Goal: Information Seeking & Learning: Find contact information

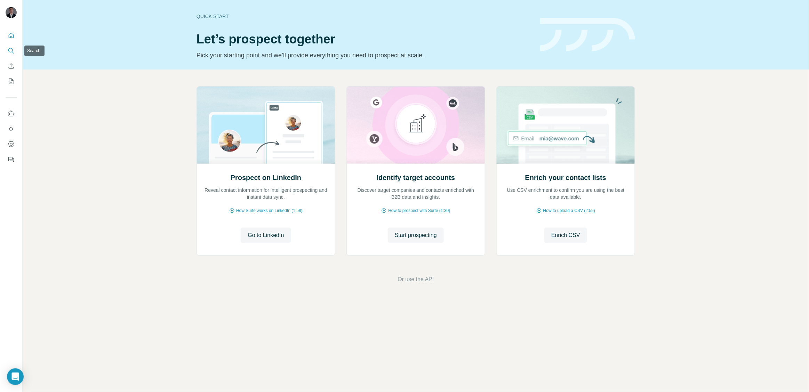
click at [15, 49] on button "Search" at bounding box center [11, 50] width 11 height 13
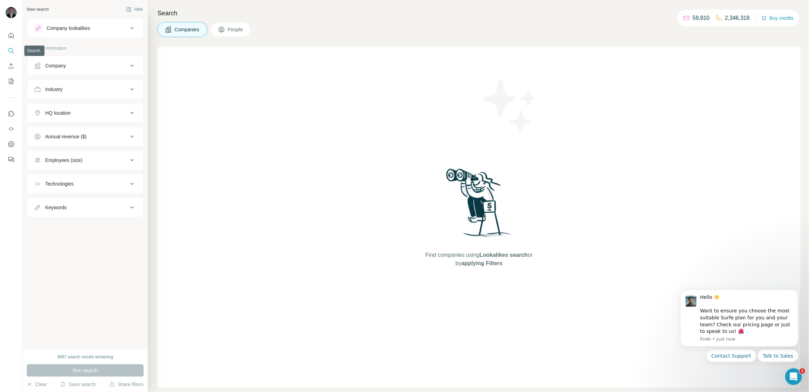
click at [15, 51] on button "Search" at bounding box center [11, 50] width 11 height 13
click at [71, 68] on div "Company" at bounding box center [81, 65] width 94 height 7
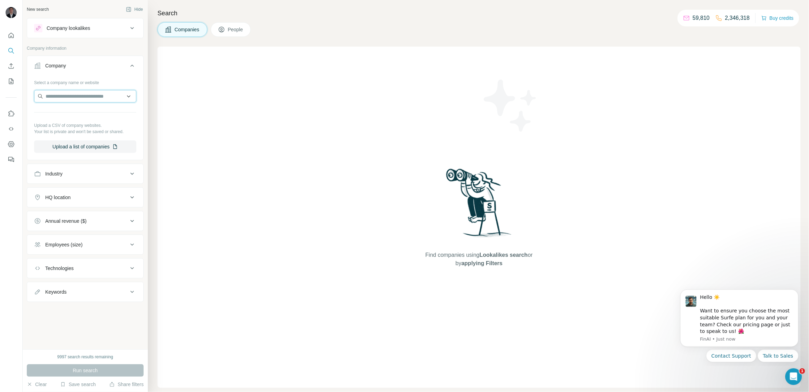
click at [75, 95] on input "text" at bounding box center [85, 96] width 102 height 13
paste input "**********"
type input "**********"
click at [96, 107] on div "Hace [DOMAIN_NAME]" at bounding box center [85, 115] width 99 height 19
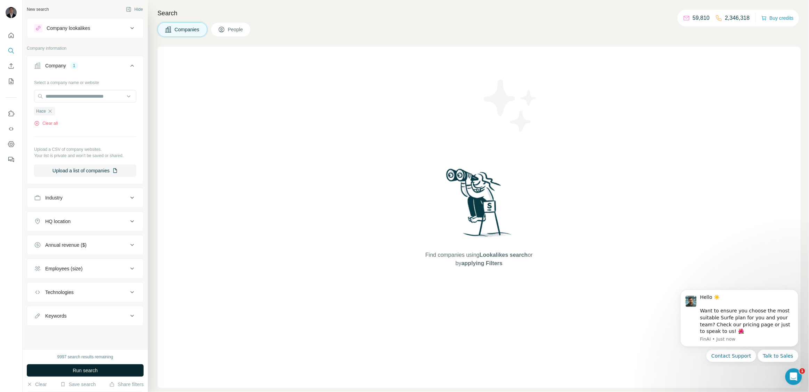
click at [72, 376] on button "Run search" at bounding box center [85, 370] width 117 height 13
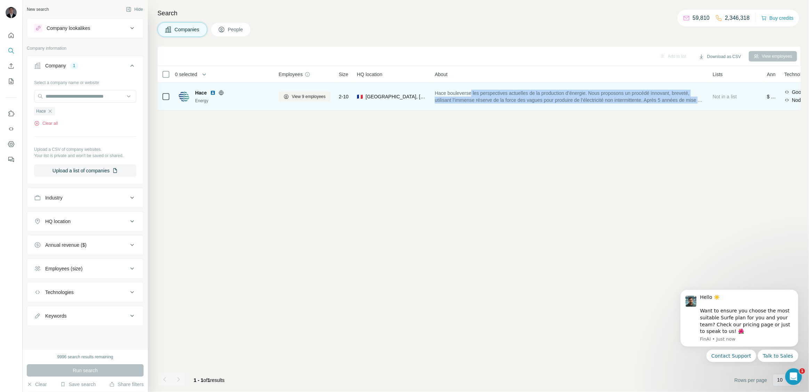
drag, startPoint x: 475, startPoint y: 94, endPoint x: 682, endPoint y: 105, distance: 207.4
click at [682, 105] on div "Hace bouleverse les perspectives actuelles de la production d’énergie. Nous pro…" at bounding box center [569, 96] width 269 height 19
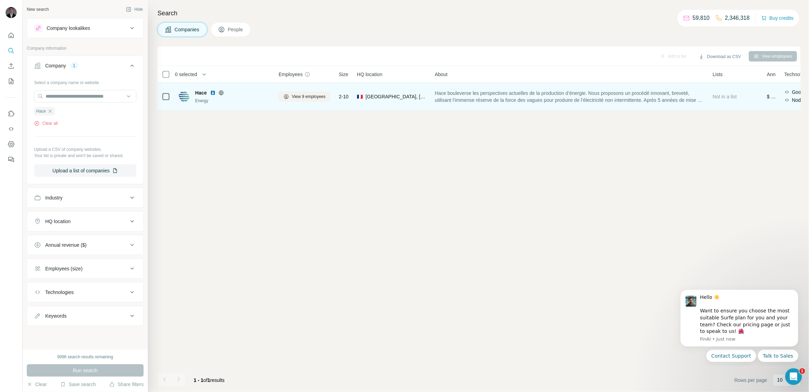
click at [444, 95] on span "Hace bouleverse les perspectives actuelles de la production d’énergie. Nous pro…" at bounding box center [569, 97] width 269 height 14
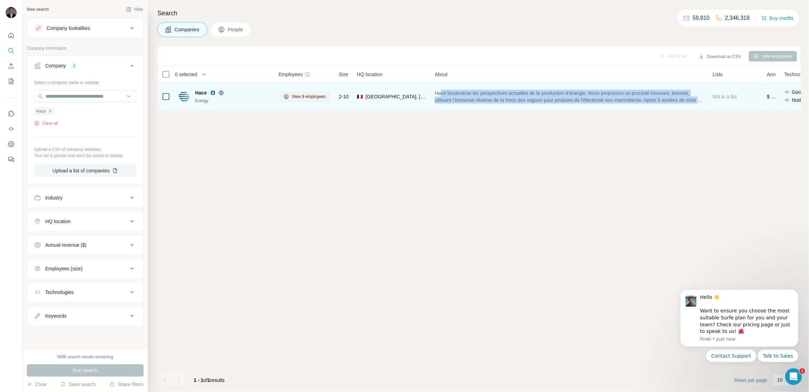
drag, startPoint x: 444, startPoint y: 95, endPoint x: 559, endPoint y: 104, distance: 115.8
click at [559, 104] on div "Hace bouleverse les perspectives actuelles de la production d’énergie. Nous pro…" at bounding box center [569, 96] width 269 height 19
click at [295, 94] on span "View 9 employees" at bounding box center [309, 97] width 34 height 6
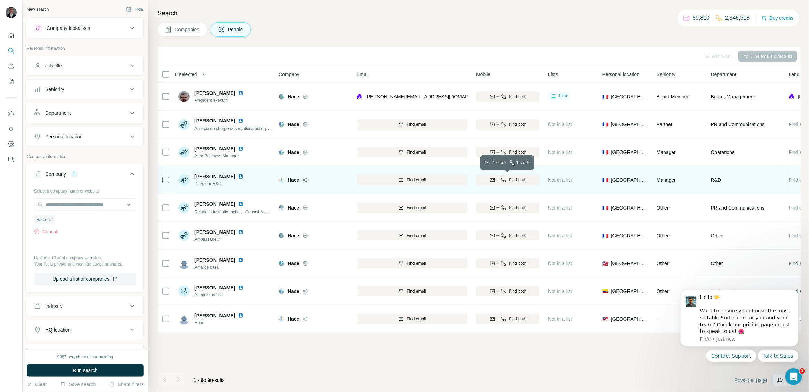
click at [513, 179] on span "Find both" at bounding box center [517, 180] width 17 height 6
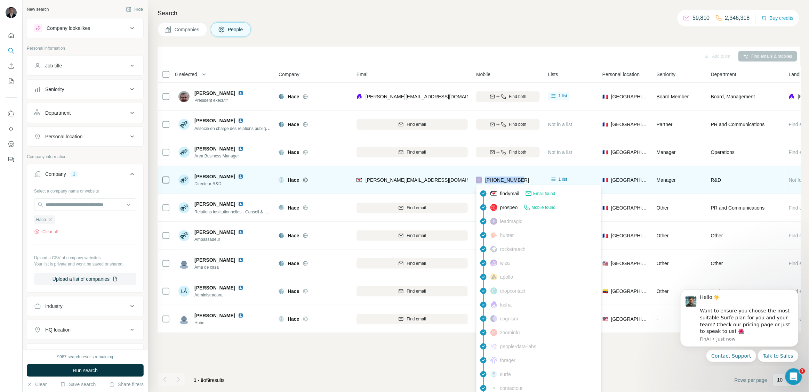
drag, startPoint x: 523, startPoint y: 181, endPoint x: 482, endPoint y: 177, distance: 41.3
click at [482, 177] on div "[PHONE_NUMBER]" at bounding box center [508, 179] width 64 height 19
copy div "[PHONE_NUMBER]"
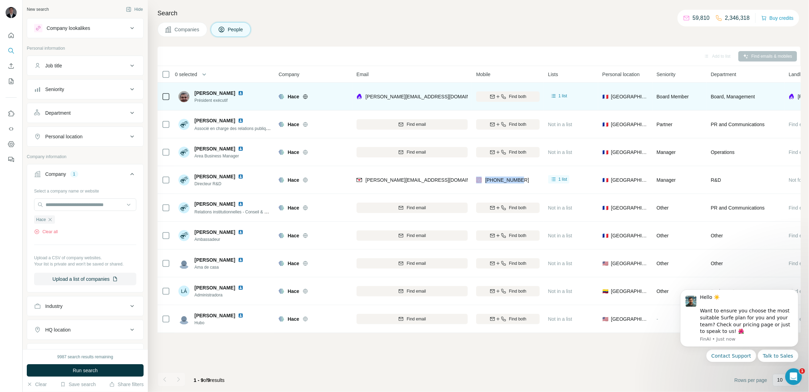
copy div "[PHONE_NUMBER]"
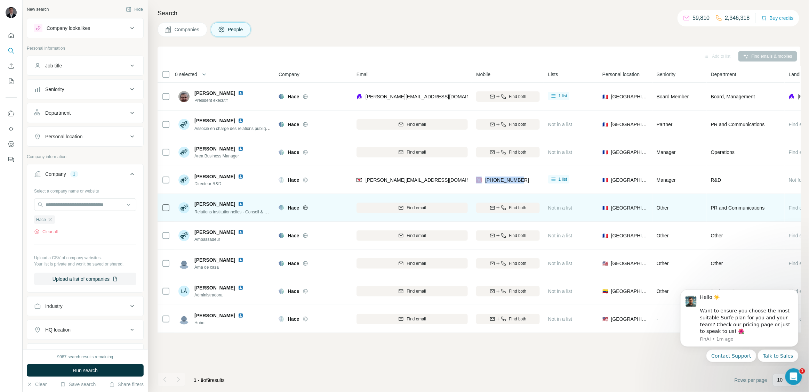
copy div "[PHONE_NUMBER]"
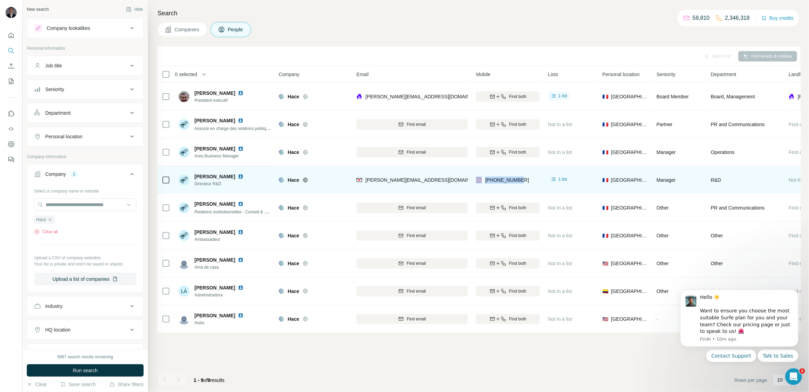
click at [530, 178] on div "[PHONE_NUMBER]" at bounding box center [508, 179] width 64 height 19
drag, startPoint x: 528, startPoint y: 178, endPoint x: 193, endPoint y: 174, distance: 335.1
click at [0, 0] on tr "[PERSON_NAME] Directeur R&D [PERSON_NAME] [PERSON_NAME][EMAIL_ADDRESS][DOMAIN_N…" at bounding box center [0, 0] width 0 height 0
copy tr "[PERSON_NAME] Directeur R&D [PERSON_NAME] [PERSON_NAME][EMAIL_ADDRESS][DOMAIN_N…"
click at [243, 178] on img at bounding box center [241, 177] width 6 height 6
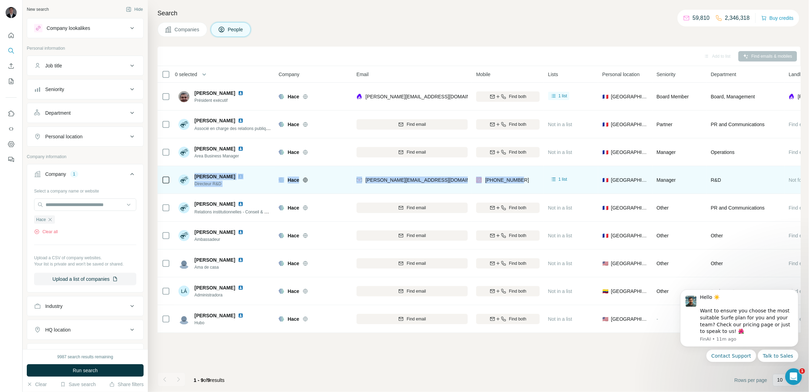
click at [479, 166] on td "[PHONE_NUMBER]" at bounding box center [508, 180] width 72 height 28
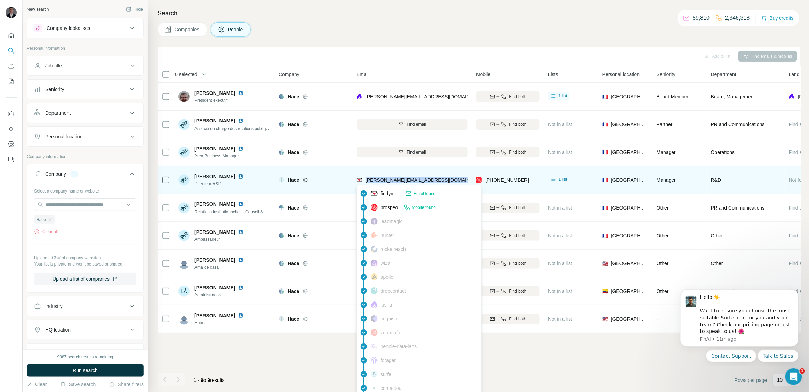
drag, startPoint x: 469, startPoint y: 181, endPoint x: 366, endPoint y: 182, distance: 102.9
click at [366, 182] on td "[PERSON_NAME][EMAIL_ADDRESS][DOMAIN_NAME]" at bounding box center [412, 180] width 120 height 28
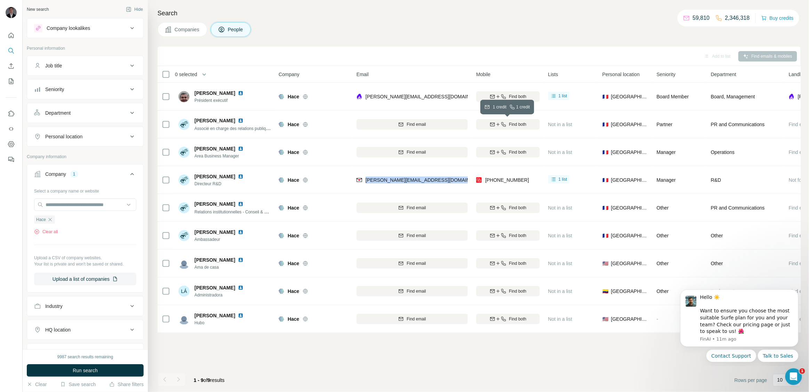
copy span "[PERSON_NAME][EMAIL_ADDRESS][DOMAIN_NAME]"
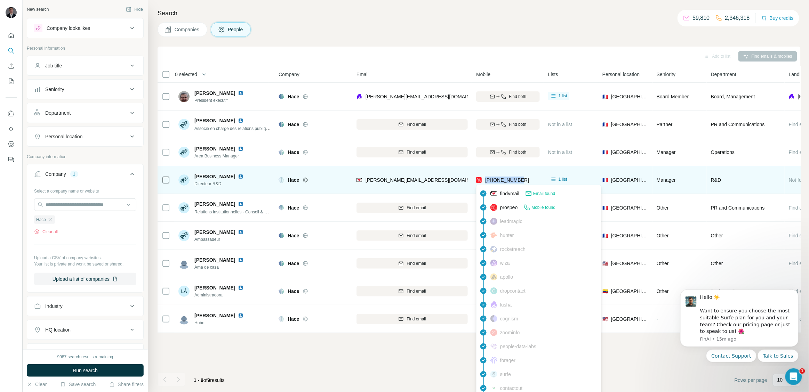
drag, startPoint x: 528, startPoint y: 185, endPoint x: 483, endPoint y: 180, distance: 45.5
click at [483, 180] on div "[PHONE_NUMBER]" at bounding box center [508, 179] width 64 height 19
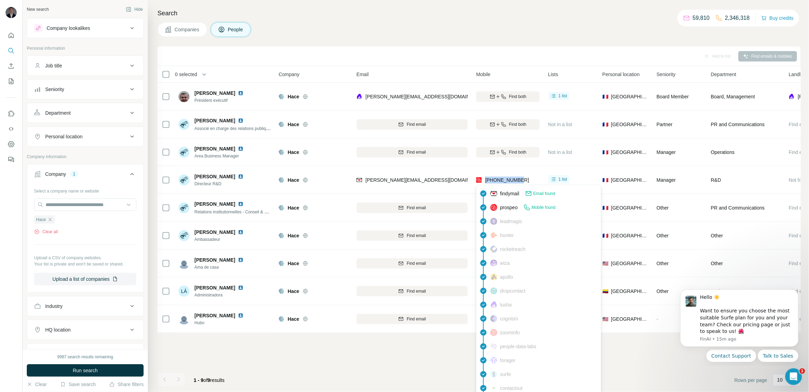
copy span "[PHONE_NUMBER]"
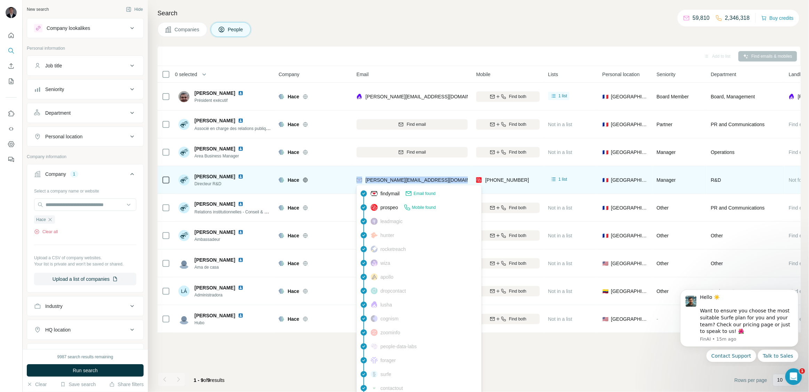
drag, startPoint x: 470, startPoint y: 176, endPoint x: 363, endPoint y: 179, distance: 106.4
click at [363, 179] on td "[PERSON_NAME][EMAIL_ADDRESS][DOMAIN_NAME]" at bounding box center [412, 180] width 120 height 28
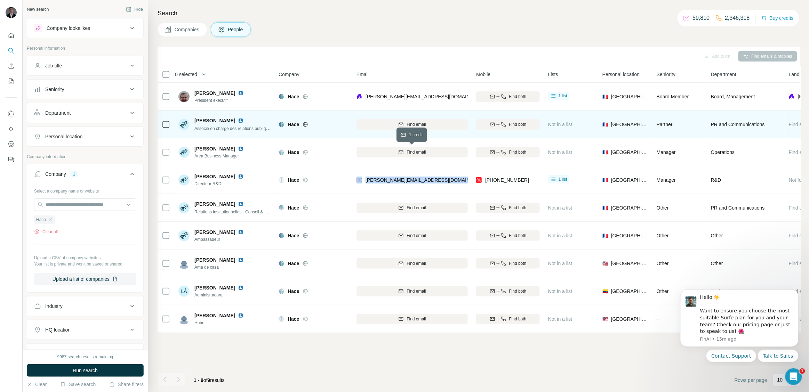
copy div "[PERSON_NAME][EMAIL_ADDRESS][DOMAIN_NAME]"
